Goal: Find specific page/section: Find specific page/section

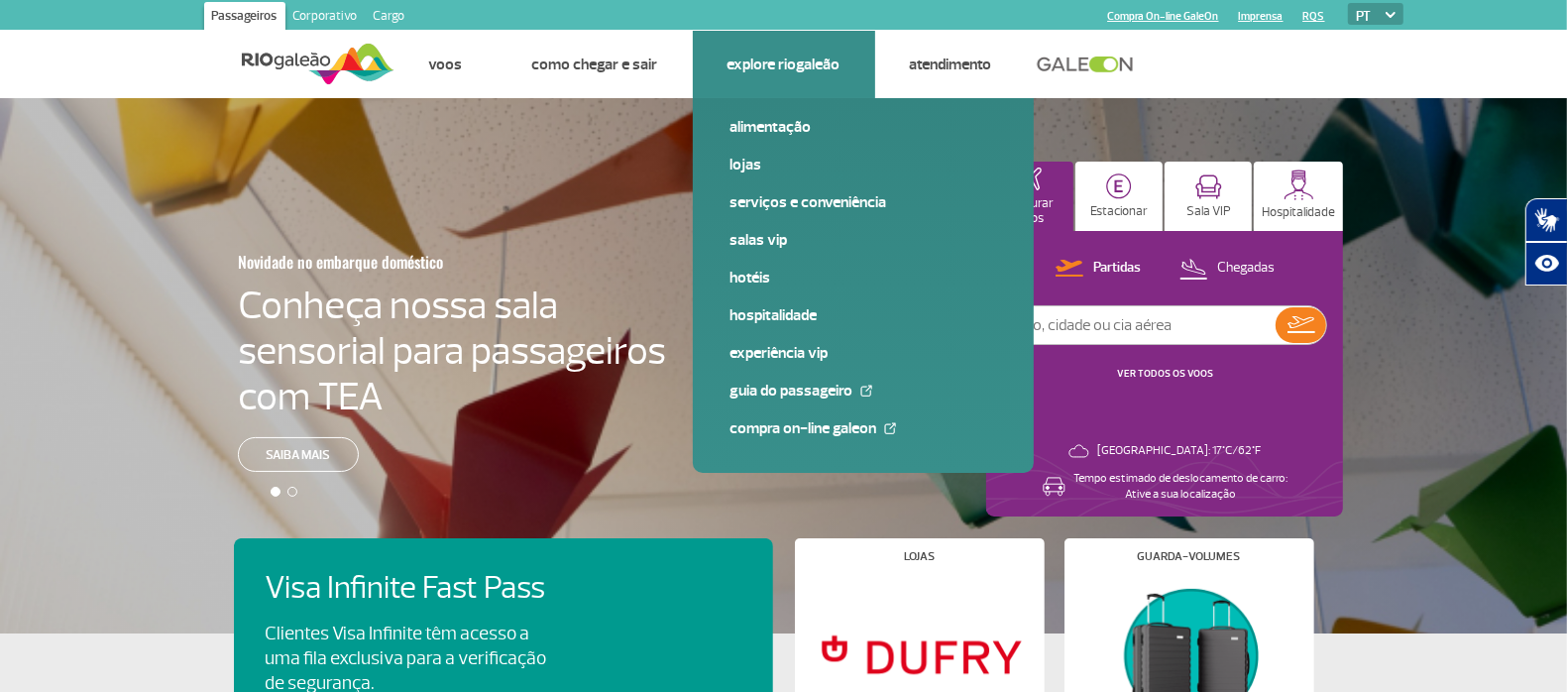
click at [779, 55] on link "Explore RIOgaleão" at bounding box center [783, 64] width 113 height 20
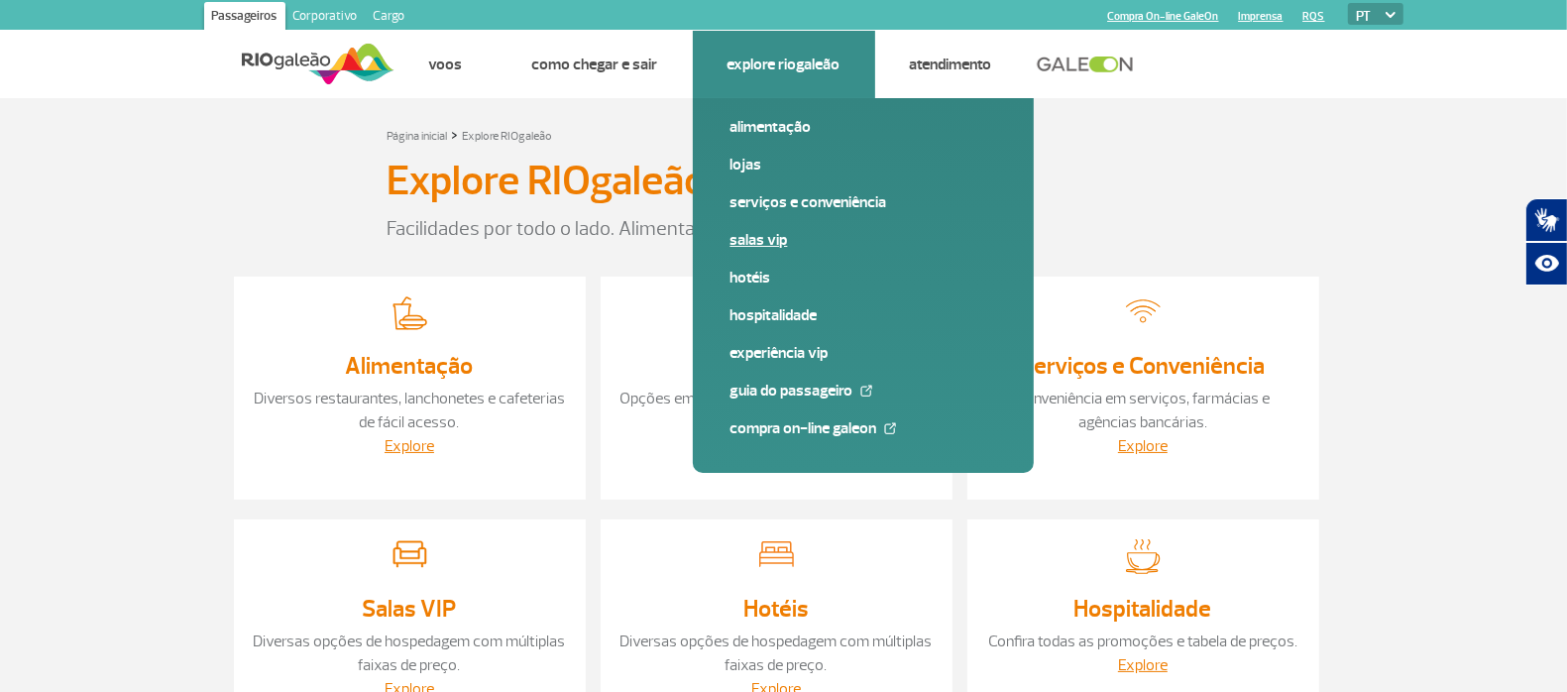
click at [761, 241] on link "Salas VIP" at bounding box center [863, 240] width 266 height 22
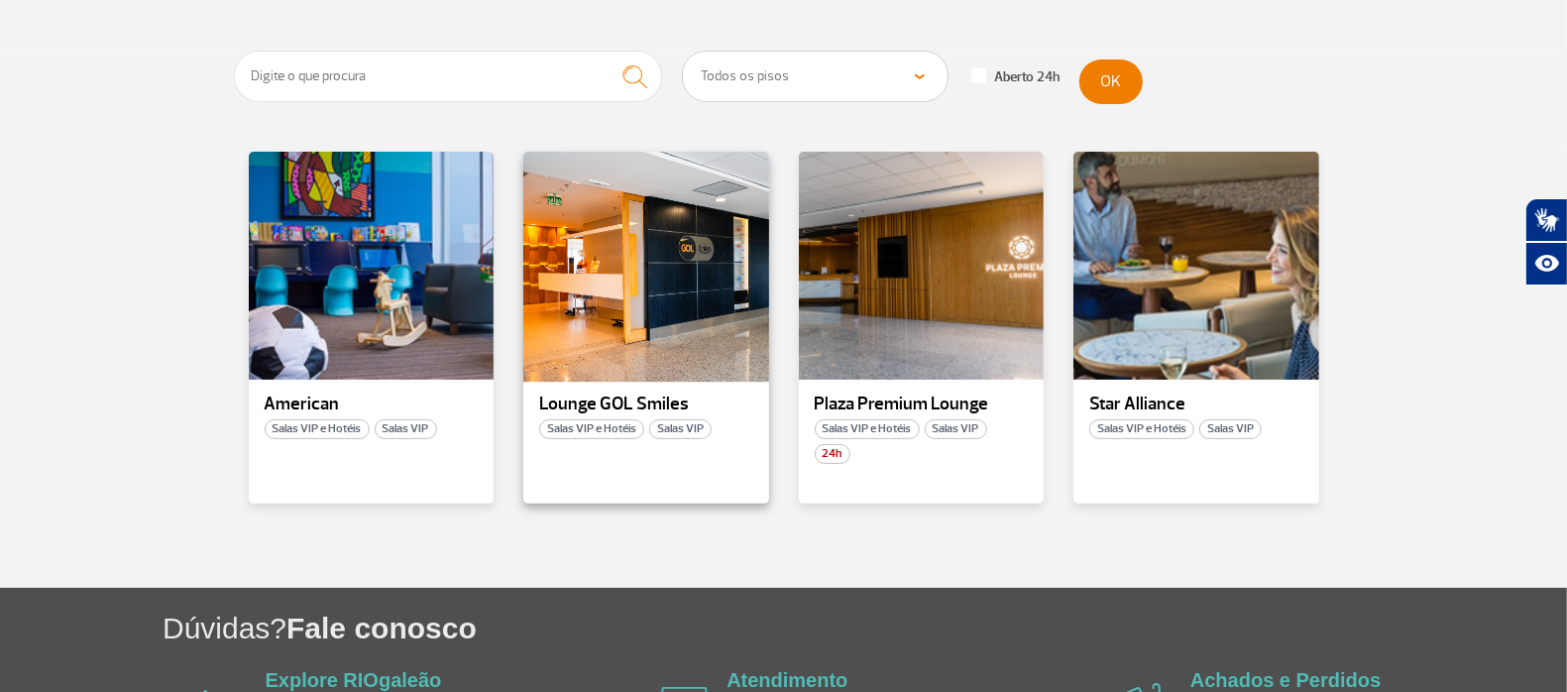
scroll to position [372, 0]
